Goal: Task Accomplishment & Management: Use online tool/utility

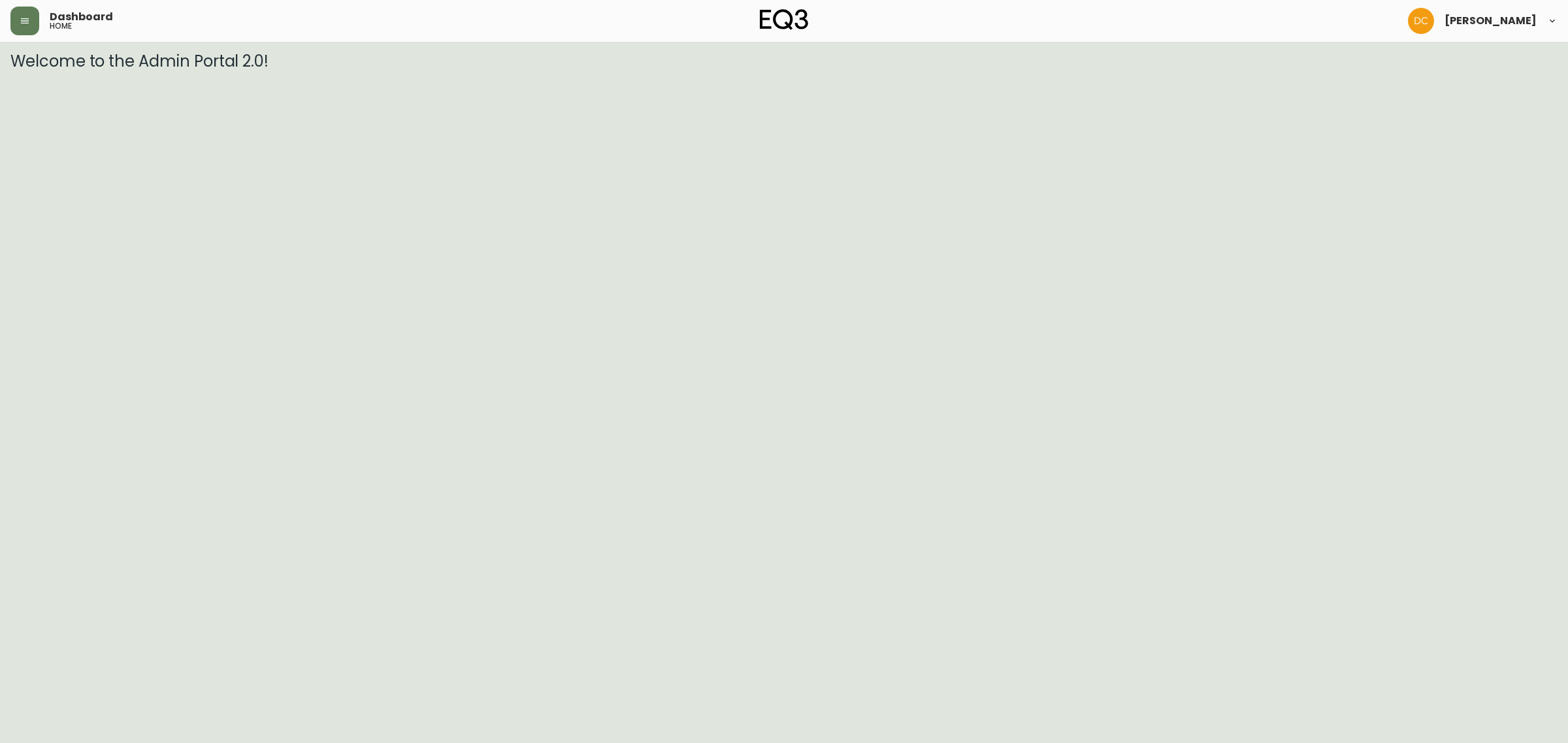
click at [28, 36] on div "Dashboard home [PERSON_NAME]" at bounding box center [784, 21] width 1547 height 42
click at [28, 24] on icon "button" at bounding box center [24, 21] width 11 height 11
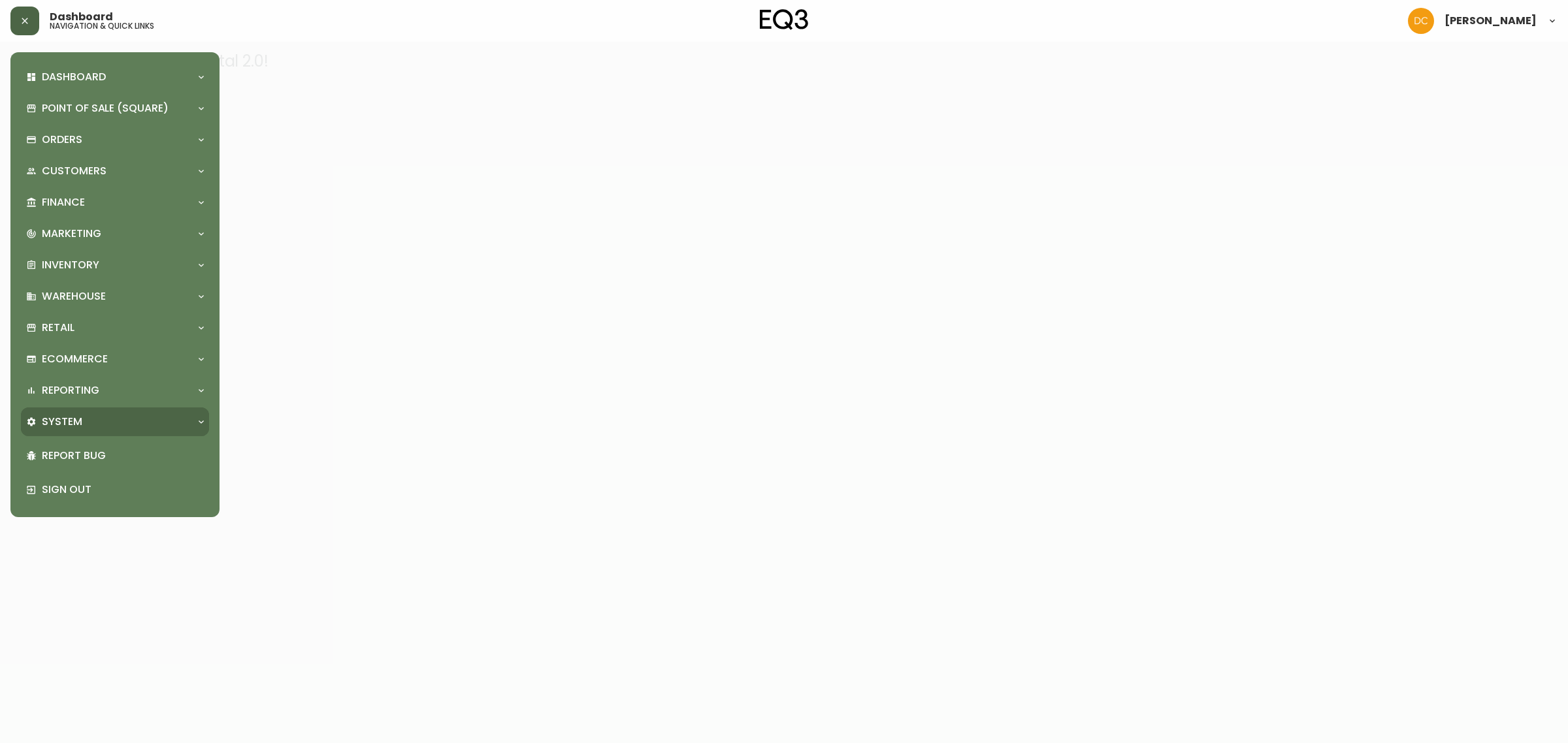
click at [102, 425] on div "System" at bounding box center [108, 421] width 165 height 14
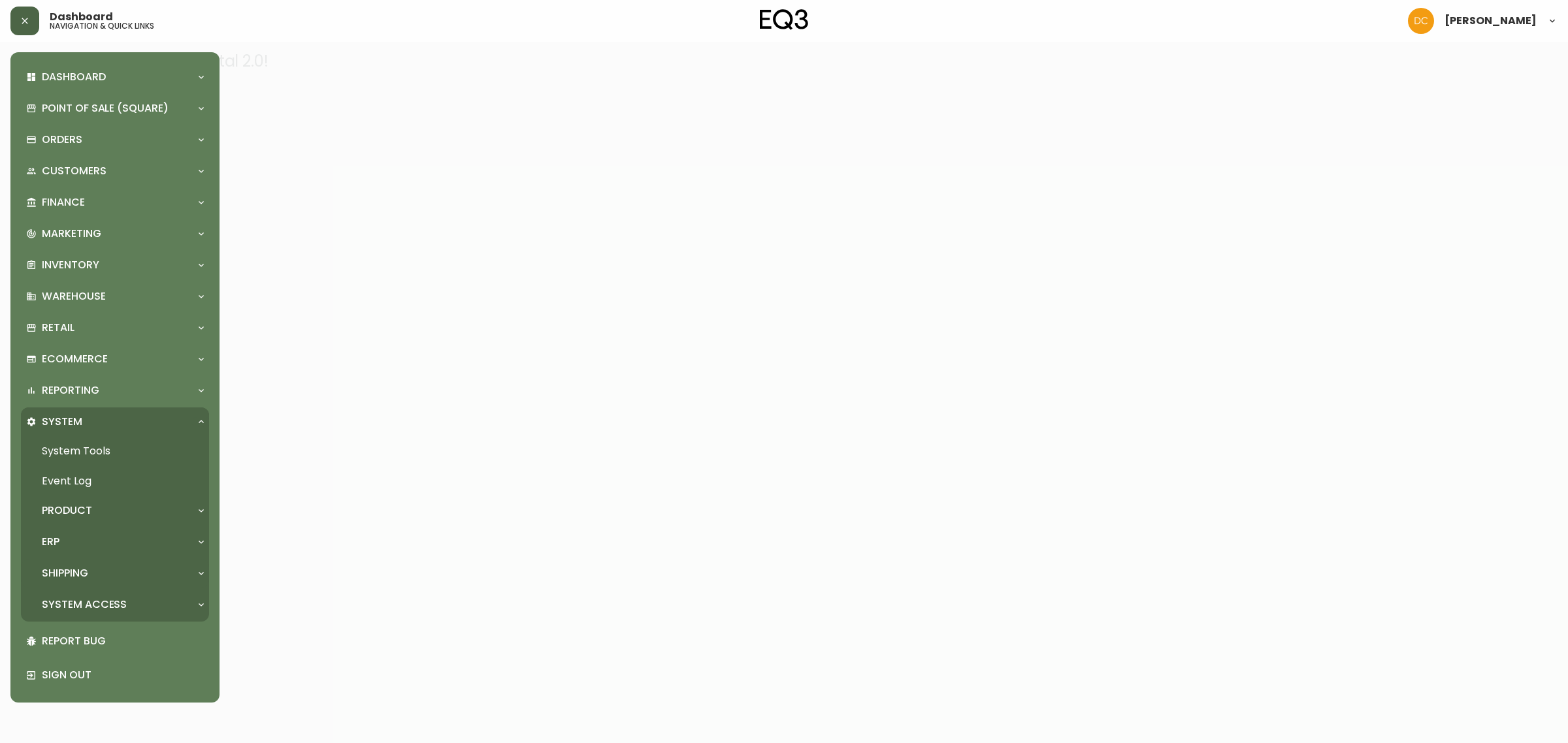
click at [115, 572] on div "Shipping" at bounding box center [108, 573] width 165 height 14
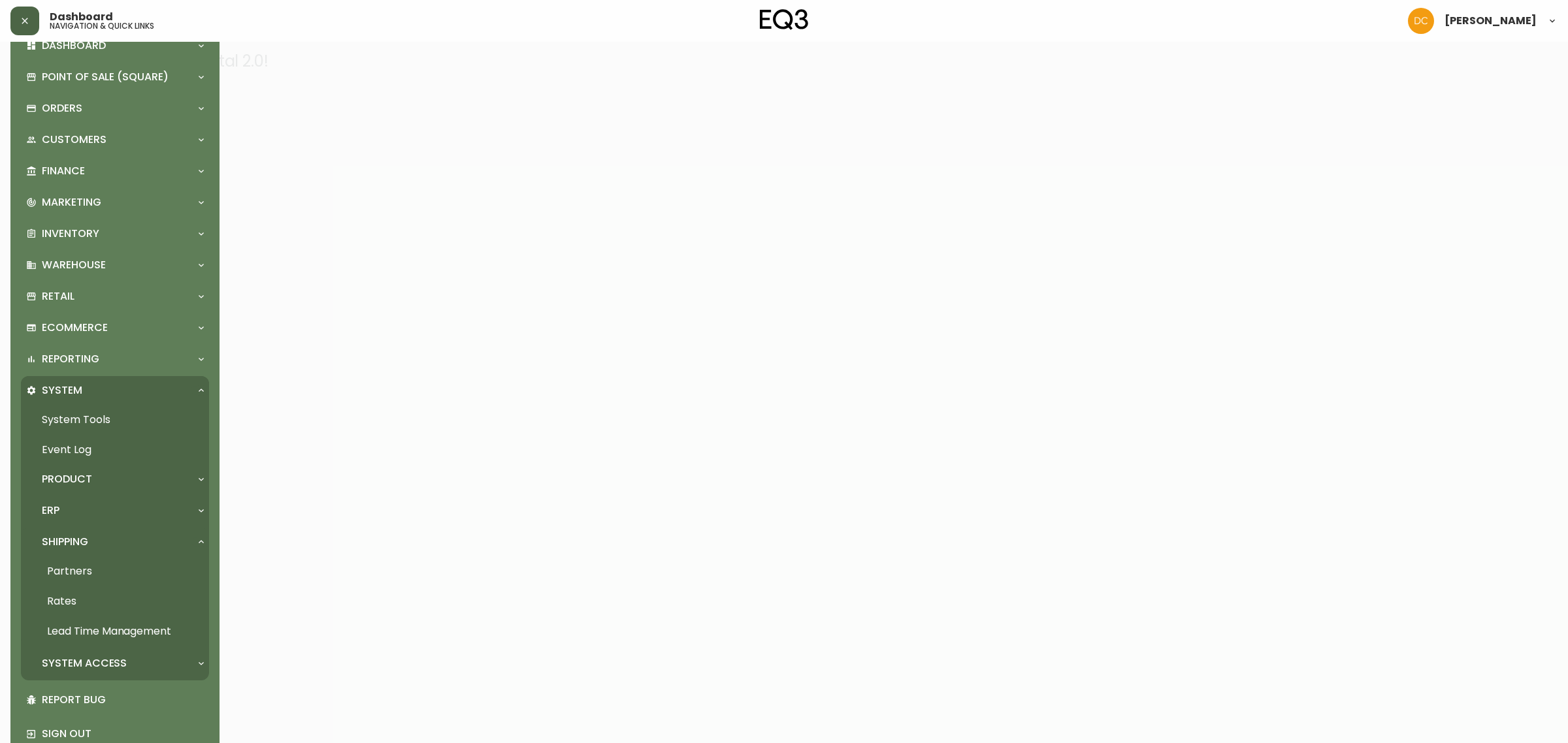
scroll to position [59, 0]
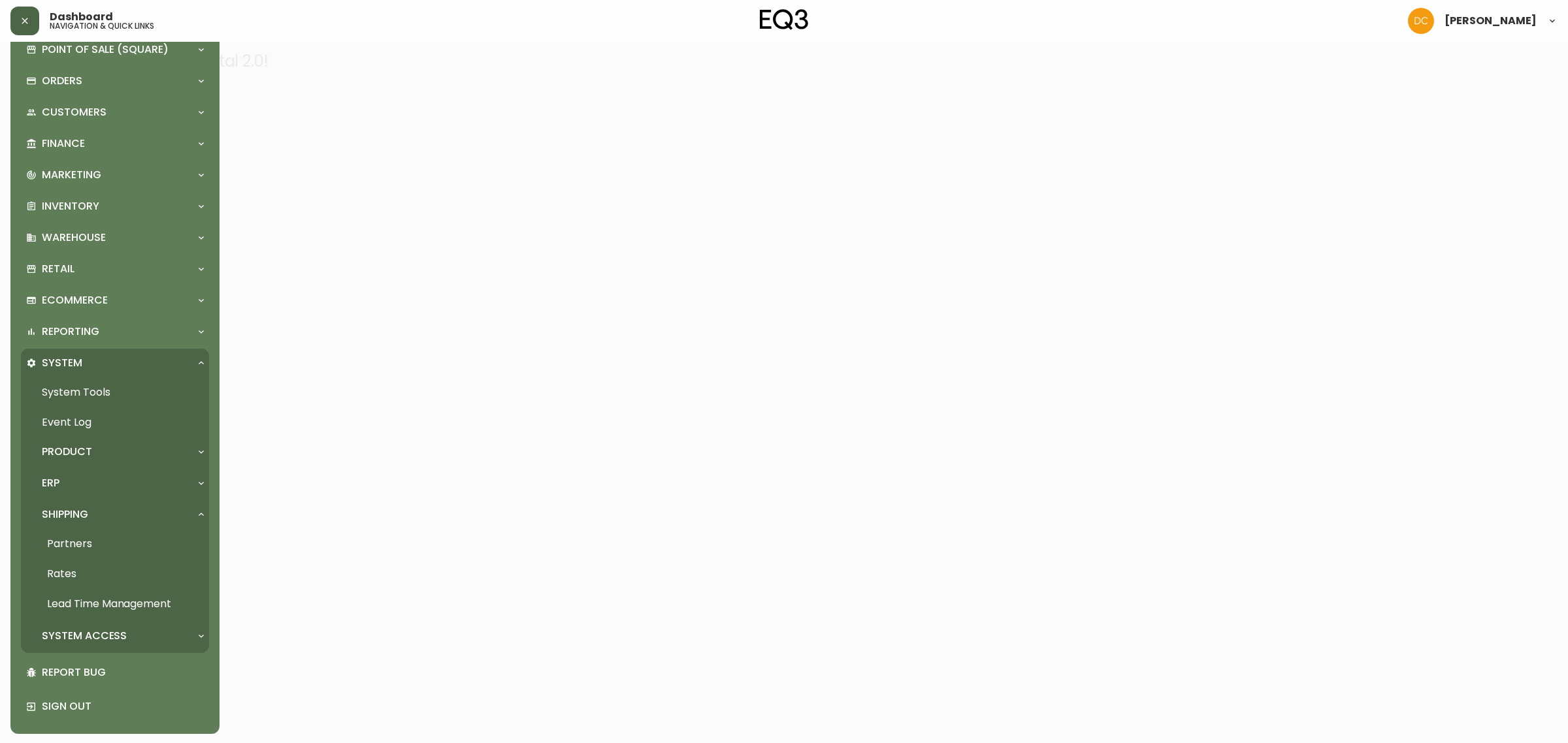
click at [93, 573] on link "Rates" at bounding box center [115, 574] width 188 height 30
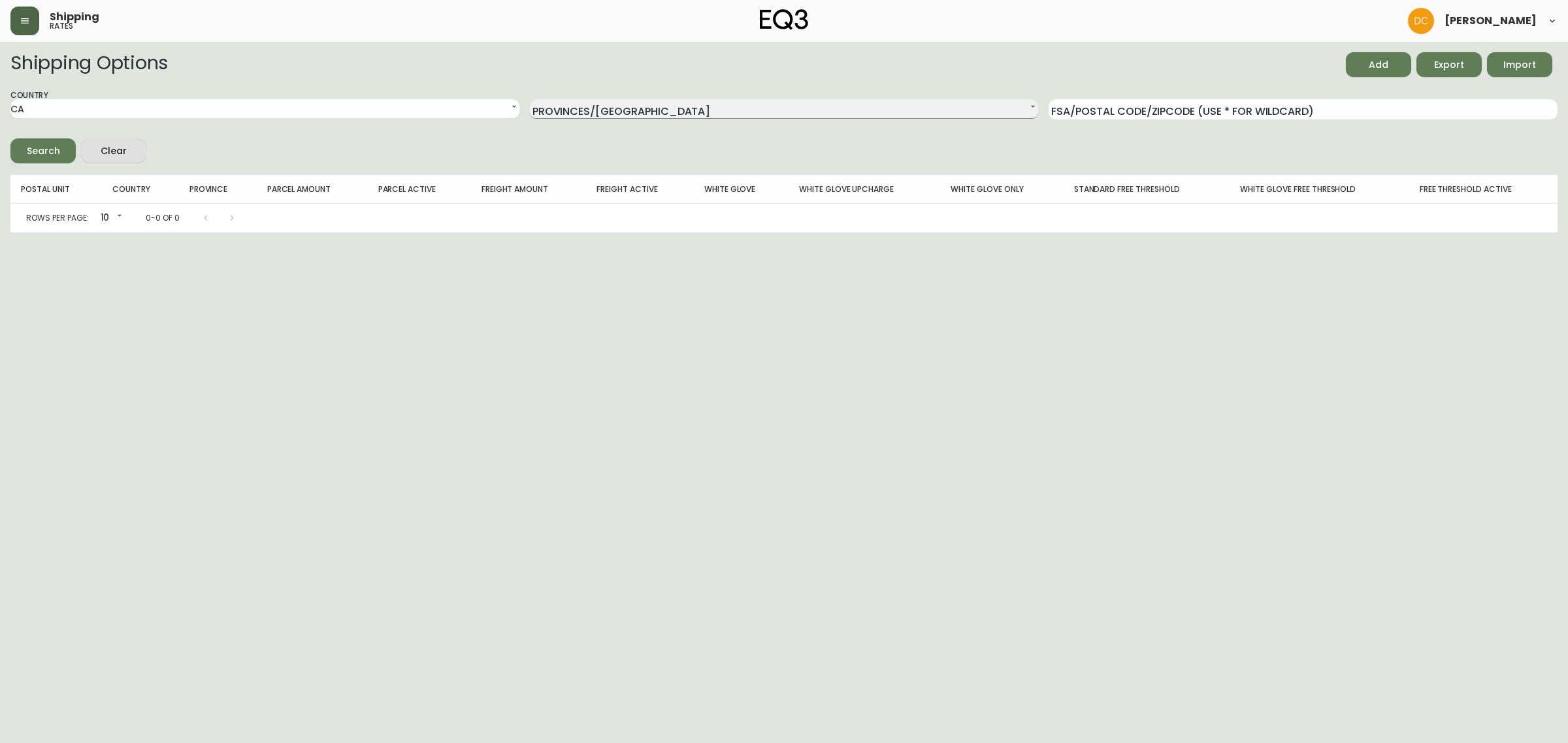
click at [745, 109] on select "N/A Alberta British Columbia Manitoba New Brunswick Newfoundland and Labrador N…" at bounding box center [784, 109] width 509 height 19
select select "MB"
click at [530, 99] on select "N/A Alberta British Columbia Manitoba New Brunswick Newfoundland and Labrador N…" at bounding box center [784, 109] width 509 height 19
click at [39, 145] on icon "submit" at bounding box center [33, 150] width 13 height 13
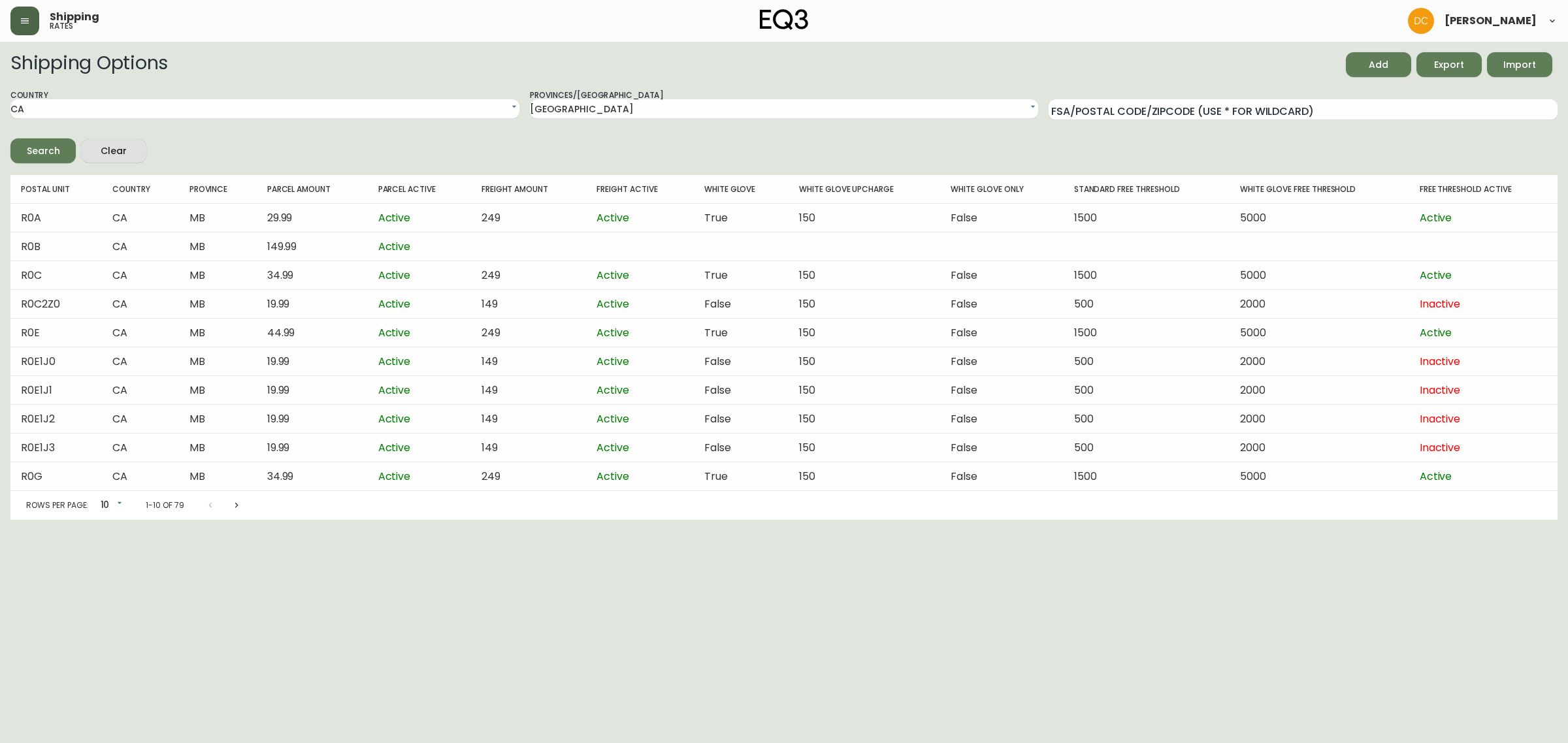
click at [1513, 69] on span "Import" at bounding box center [1519, 65] width 44 height 17
click at [769, 520] on html "Shipping rates David Castro Shipping Options Add Export Import Country CA US Pr…" at bounding box center [784, 260] width 1568 height 520
